Goal: Task Accomplishment & Management: Use online tool/utility

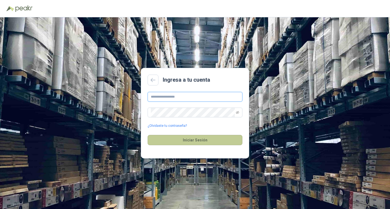
type input "**********"
click at [195, 141] on button "Iniciar Sesión" at bounding box center [195, 140] width 95 height 10
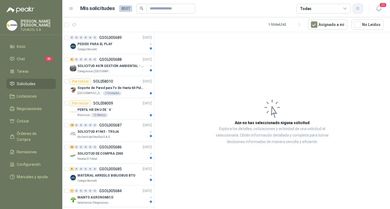
click at [358, 9] on icon "button" at bounding box center [357, 8] width 5 height 5
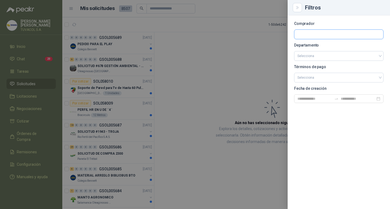
click at [315, 35] on input "text" at bounding box center [338, 34] width 89 height 9
type input "*"
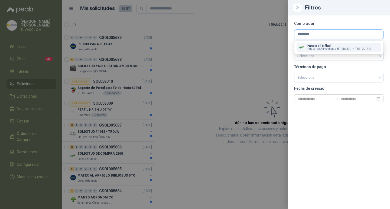
type input "*********"
click at [318, 48] on span "Industrias Alimenticias El Trébol SA -" at bounding box center [329, 49] width 44 height 3
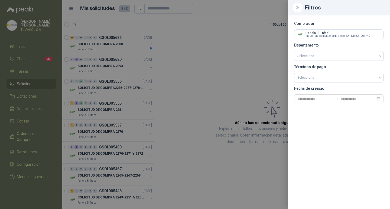
click at [119, 43] on div at bounding box center [195, 104] width 390 height 209
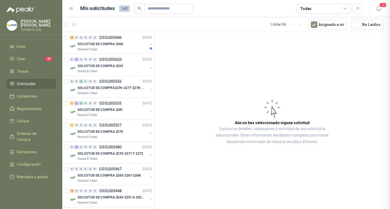
click at [119, 43] on div at bounding box center [195, 104] width 390 height 209
click at [117, 45] on p "SOLICITUD DE COMPRA 2300" at bounding box center [99, 44] width 45 height 5
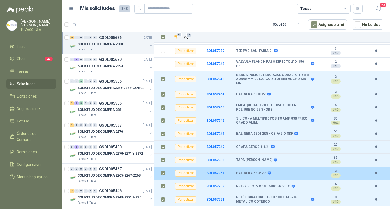
scroll to position [154, 0]
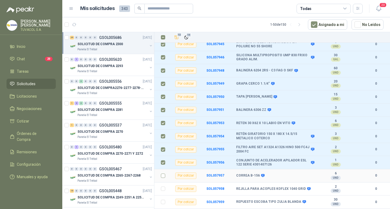
click at [160, 174] on td at bounding box center [161, 175] width 14 height 13
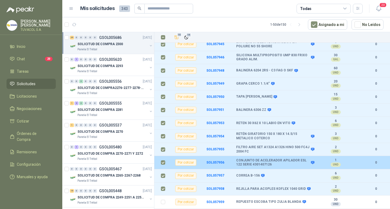
scroll to position [217, 0]
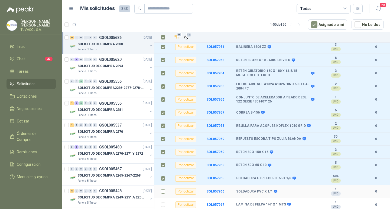
click at [165, 189] on label at bounding box center [163, 192] width 4 height 6
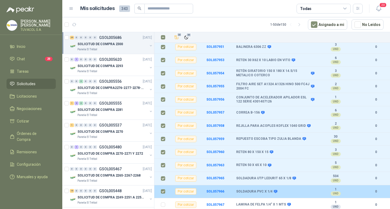
click at [165, 189] on label at bounding box center [163, 192] width 4 height 6
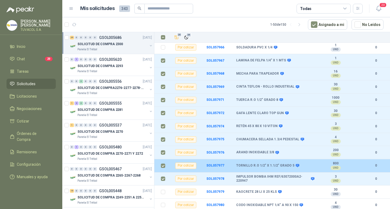
scroll to position [414, 0]
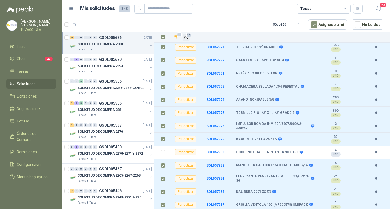
click at [187, 35] on span "34" at bounding box center [188, 35] width 5 height 4
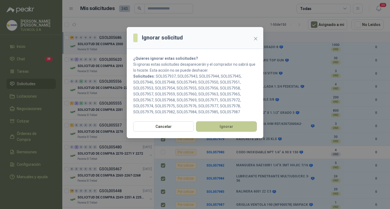
click at [236, 129] on button "Ignorar" at bounding box center [226, 127] width 61 height 10
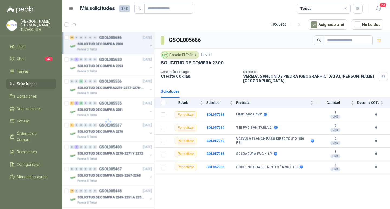
scroll to position [0, 0]
click at [214, 111] on td "SOL057938" at bounding box center [221, 114] width 30 height 13
click at [214, 113] on b "SOL057938" at bounding box center [215, 115] width 18 height 4
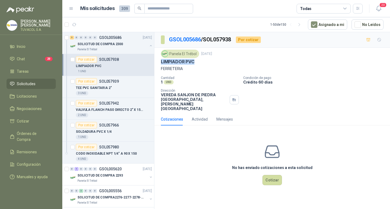
drag, startPoint x: 201, startPoint y: 62, endPoint x: 161, endPoint y: 62, distance: 40.3
click at [161, 62] on div "LIMPIADOR PVC" at bounding box center [272, 62] width 223 height 6
copy p "LIMPIADOR PVC"
click at [274, 178] on button "Cotizar" at bounding box center [271, 180] width 19 height 10
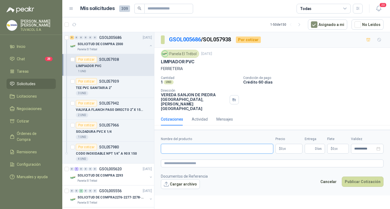
click at [243, 153] on input "Nombre del producto" at bounding box center [217, 149] width 112 height 10
paste input "**********"
type input "**********"
click at [286, 150] on span ",00" at bounding box center [284, 149] width 3 height 3
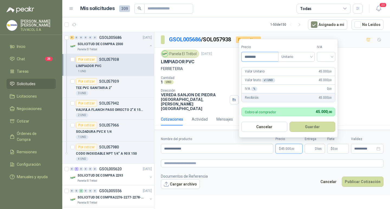
type input "********"
click at [324, 60] on input "search" at bounding box center [326, 56] width 12 height 8
click at [325, 66] on div "19%" at bounding box center [327, 68] width 10 height 6
click at [302, 125] on button "Guardar" at bounding box center [313, 127] width 47 height 10
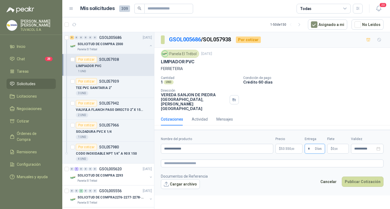
type input "*"
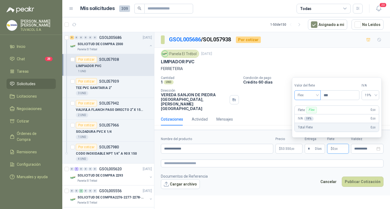
click at [304, 95] on span "Flex" at bounding box center [308, 95] width 20 height 8
click at [312, 115] on div "Incluido" at bounding box center [308, 115] width 19 height 6
click at [308, 93] on span "Incluido" at bounding box center [306, 95] width 21 height 8
click at [307, 114] on div "Incluido" at bounding box center [308, 115] width 20 height 6
click at [303, 175] on form "**********" at bounding box center [272, 163] width 236 height 66
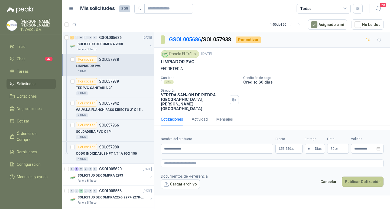
click at [367, 179] on button "Publicar Cotización" at bounding box center [363, 182] width 42 height 10
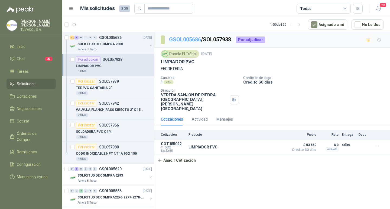
click at [193, 40] on link "GSOL005686" at bounding box center [185, 39] width 32 height 6
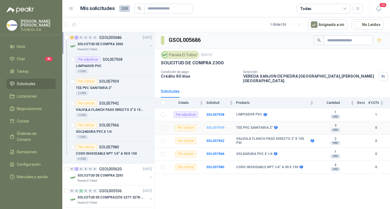
click at [215, 126] on b "SOL057939" at bounding box center [215, 128] width 18 height 4
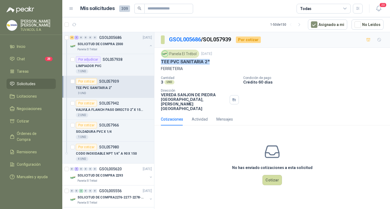
drag, startPoint x: 210, startPoint y: 63, endPoint x: 158, endPoint y: 62, distance: 51.7
click at [158, 62] on div "Panela El Trébol [DATE] TEE PVC SANITARIA 2" FERRETERIA Cantidad 3 UND  Condic…" at bounding box center [272, 81] width 236 height 66
copy p "TEE PVC SANITARIA 2""
click at [278, 183] on button "Cotizar" at bounding box center [271, 180] width 19 height 10
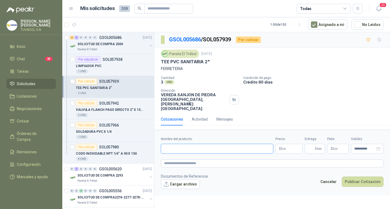
click at [247, 152] on input "Nombre del producto" at bounding box center [217, 149] width 112 height 10
paste input "**********"
type input "**********"
click at [282, 151] on span "0 ,00" at bounding box center [283, 148] width 5 height 3
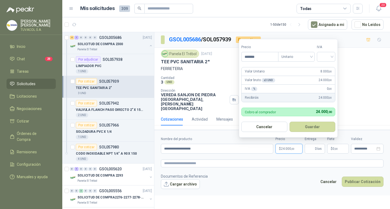
type input "*******"
click at [326, 56] on input "search" at bounding box center [326, 56] width 12 height 8
click at [328, 67] on div "19%" at bounding box center [327, 68] width 10 height 6
click at [316, 125] on button "Guardar" at bounding box center [313, 127] width 47 height 10
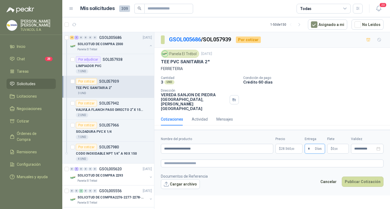
type input "*"
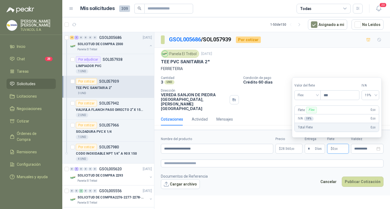
click at [296, 89] on div "Valor del flete Flex" at bounding box center [307, 91] width 26 height 17
drag, startPoint x: 299, startPoint y: 94, endPoint x: 302, endPoint y: 108, distance: 14.8
click at [299, 94] on span "Flex" at bounding box center [308, 95] width 20 height 8
click at [308, 119] on div "Incluido" at bounding box center [307, 115] width 25 height 9
click at [361, 192] on form "**********" at bounding box center [272, 163] width 236 height 66
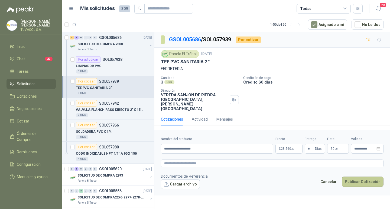
click at [359, 182] on button "Publicar Cotización" at bounding box center [363, 182] width 42 height 10
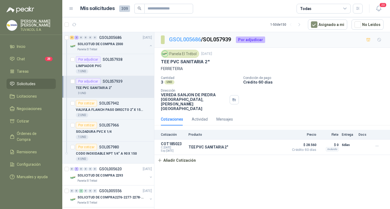
click at [195, 39] on link "GSOL005686" at bounding box center [185, 39] width 32 height 6
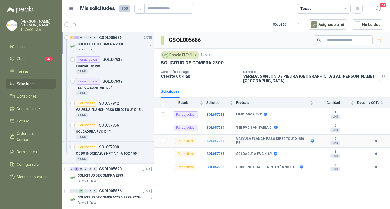
click at [218, 141] on b "SOL057942" at bounding box center [215, 141] width 18 height 4
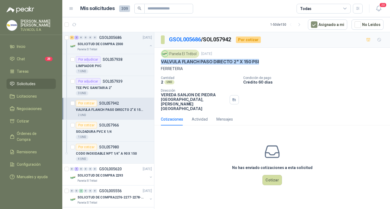
drag, startPoint x: 261, startPoint y: 62, endPoint x: 161, endPoint y: 63, distance: 99.6
click at [161, 63] on div "VALVULA FLANCH PASO DIRECTO 2" X 150 PSI" at bounding box center [272, 62] width 223 height 6
copy p "VALVULA FLANCH PASO DIRECTO 2" X 150 PSI"
click at [269, 184] on button "Cotizar" at bounding box center [271, 180] width 19 height 10
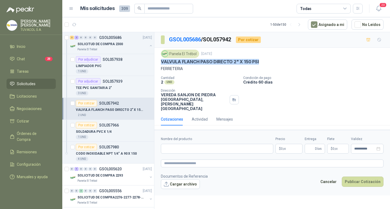
click at [245, 158] on form "**********" at bounding box center [272, 163] width 236 height 66
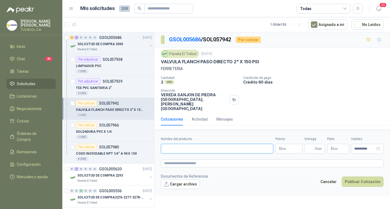
click at [246, 153] on input "Nombre del producto" at bounding box center [217, 149] width 112 height 10
paste input "**********"
type input "**********"
click at [285, 148] on p "$ 0 ,00" at bounding box center [288, 149] width 27 height 10
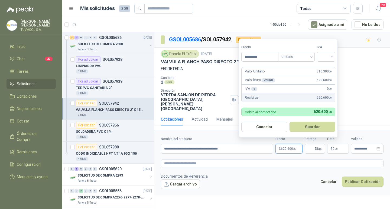
type input "*********"
click at [318, 53] on div "Precio ********* Tipo Unitario Unitario IVA" at bounding box center [288, 53] width 94 height 17
click at [325, 56] on input "search" at bounding box center [326, 56] width 12 height 8
click at [331, 67] on div "19%" at bounding box center [327, 68] width 10 height 6
click at [324, 125] on button "Guardar" at bounding box center [313, 127] width 47 height 10
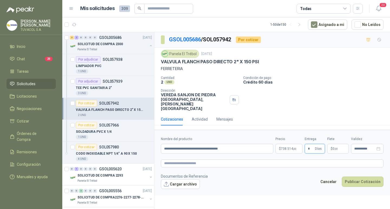
type input "*"
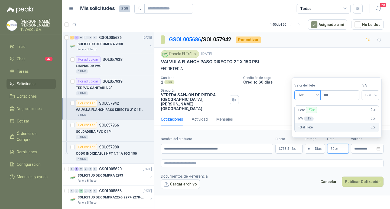
click at [311, 94] on span "Flex" at bounding box center [308, 95] width 20 height 8
click at [312, 114] on div "Incluido" at bounding box center [308, 115] width 19 height 6
click at [366, 182] on button "Publicar Cotización" at bounding box center [363, 182] width 42 height 10
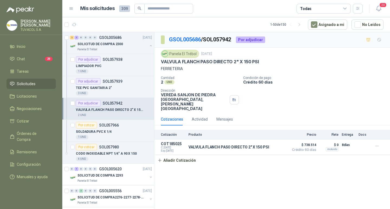
click at [180, 35] on div "GSOL005686 / SOL057942 Por adjudicar" at bounding box center [272, 39] width 236 height 15
click at [181, 38] on link "GSOL005686" at bounding box center [185, 39] width 32 height 6
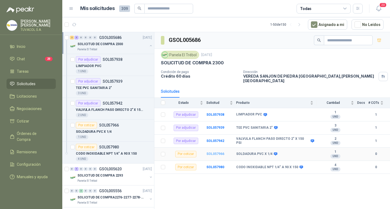
click at [221, 153] on b "SOL057966" at bounding box center [215, 154] width 18 height 4
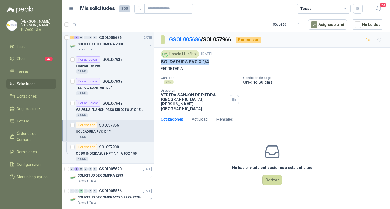
drag, startPoint x: 209, startPoint y: 60, endPoint x: 160, endPoint y: 65, distance: 49.5
click at [160, 65] on div "Panela El Trébol [DATE] SOLDADURA PVC X 1/4 FERRETERIA Cantidad 1 UND  Condici…" at bounding box center [272, 81] width 236 height 66
copy p "SOLDADURA PVC X 1/4"
click at [271, 185] on button "Cotizar" at bounding box center [271, 180] width 19 height 10
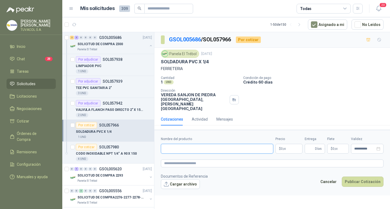
click at [240, 151] on input "Nombre del producto" at bounding box center [217, 149] width 112 height 10
paste input "**********"
type input "**********"
click at [283, 149] on span "0 ,00" at bounding box center [283, 148] width 5 height 3
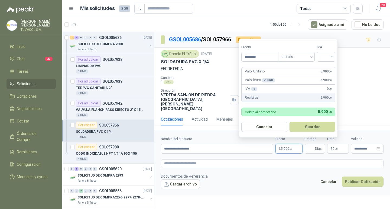
type input "********"
click at [322, 57] on input "search" at bounding box center [326, 56] width 12 height 8
click at [327, 68] on div "19%" at bounding box center [327, 68] width 10 height 6
click at [316, 128] on button "Guardar" at bounding box center [313, 127] width 47 height 10
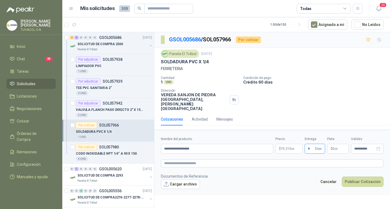
type input "*"
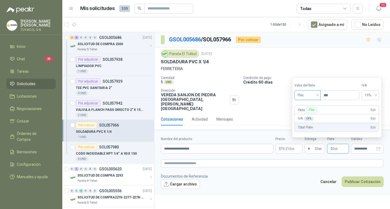
click at [308, 94] on span "Flex" at bounding box center [308, 95] width 20 height 8
click at [310, 114] on div "Incluido" at bounding box center [308, 115] width 19 height 6
click at [360, 185] on button "Publicar Cotización" at bounding box center [363, 182] width 42 height 10
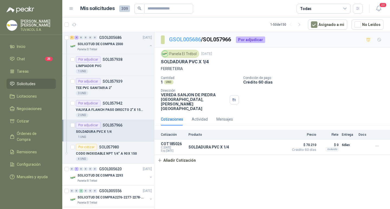
click at [191, 39] on link "GSOL005686" at bounding box center [185, 39] width 32 height 6
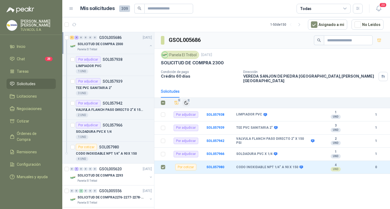
click at [185, 102] on icon "Ignorar" at bounding box center [186, 103] width 5 height 5
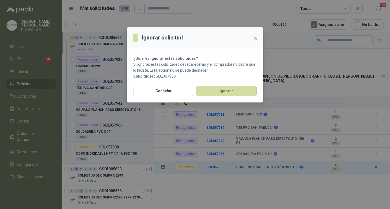
drag, startPoint x: 218, startPoint y: 83, endPoint x: 219, endPoint y: 87, distance: 3.8
click at [219, 83] on section "¿Quieres ignorar estas solicitudes? Si ignoras estas solicitudes desaparecerán …" at bounding box center [195, 67] width 136 height 37
click at [219, 87] on button "Ignorar" at bounding box center [226, 91] width 61 height 10
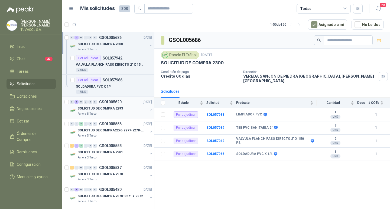
scroll to position [54, 0]
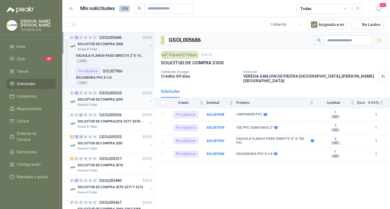
click at [118, 92] on p "GSOL005620" at bounding box center [110, 93] width 22 height 4
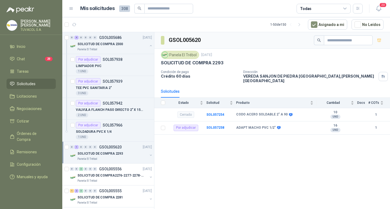
click at [56, 24] on div "[PERSON_NAME] S.A." at bounding box center [31, 26] width 62 height 15
click at [40, 21] on p "[PERSON_NAME]" at bounding box center [38, 23] width 35 height 8
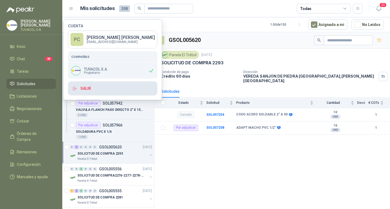
click at [87, 86] on button "Salir" at bounding box center [112, 88] width 89 height 14
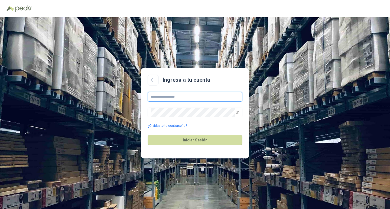
type input "**********"
